Goal: Task Accomplishment & Management: Use online tool/utility

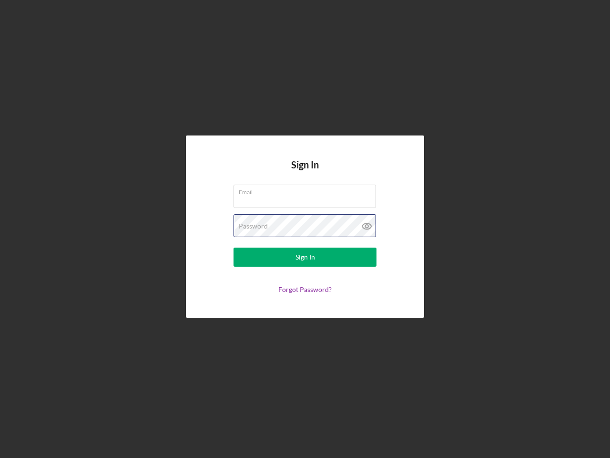
click at [305, 229] on div "Password" at bounding box center [305, 226] width 143 height 24
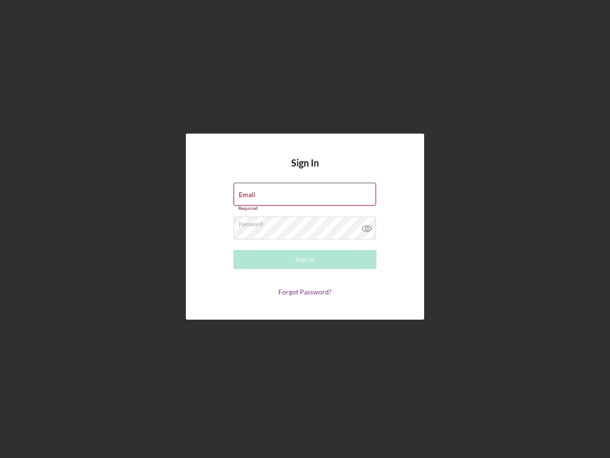
click at [367, 226] on icon at bounding box center [367, 228] width 24 height 24
